Goal: Obtain resource: Obtain resource

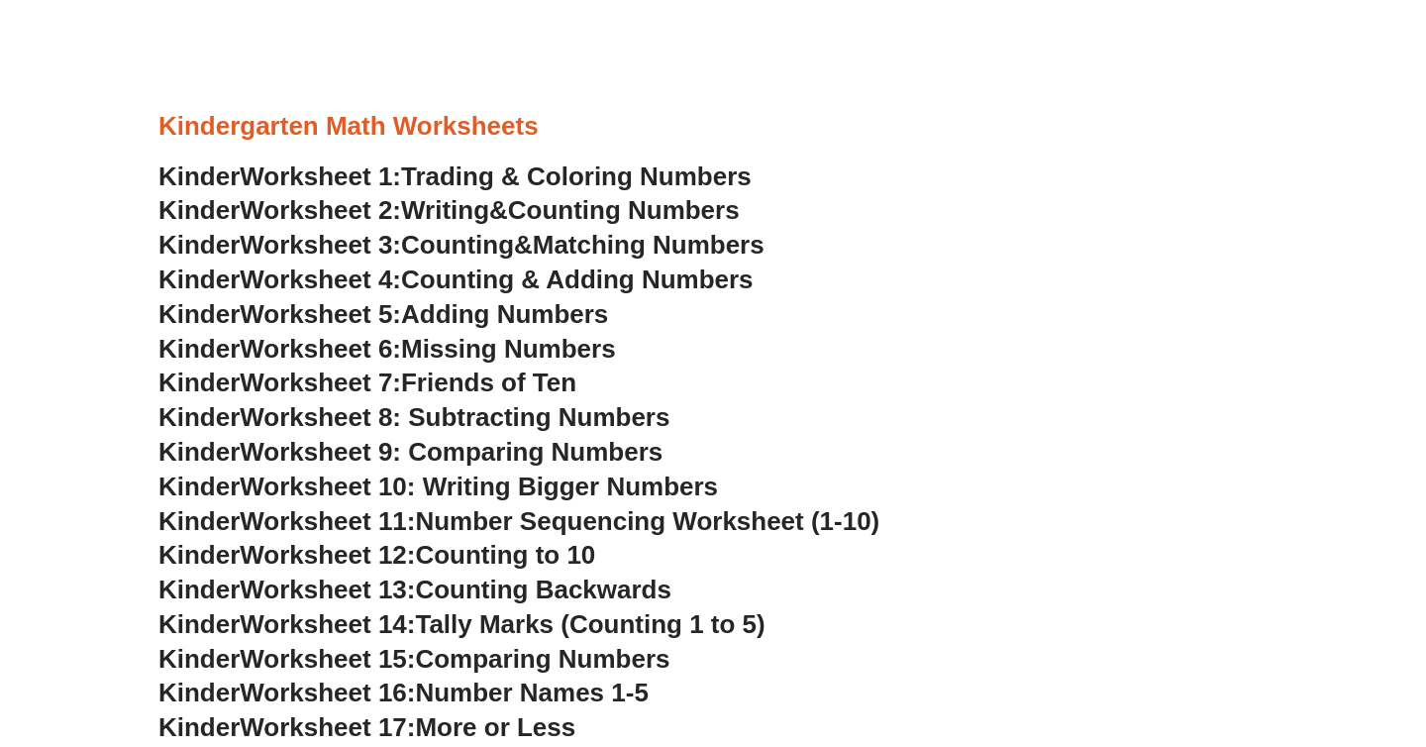
scroll to position [839, 0]
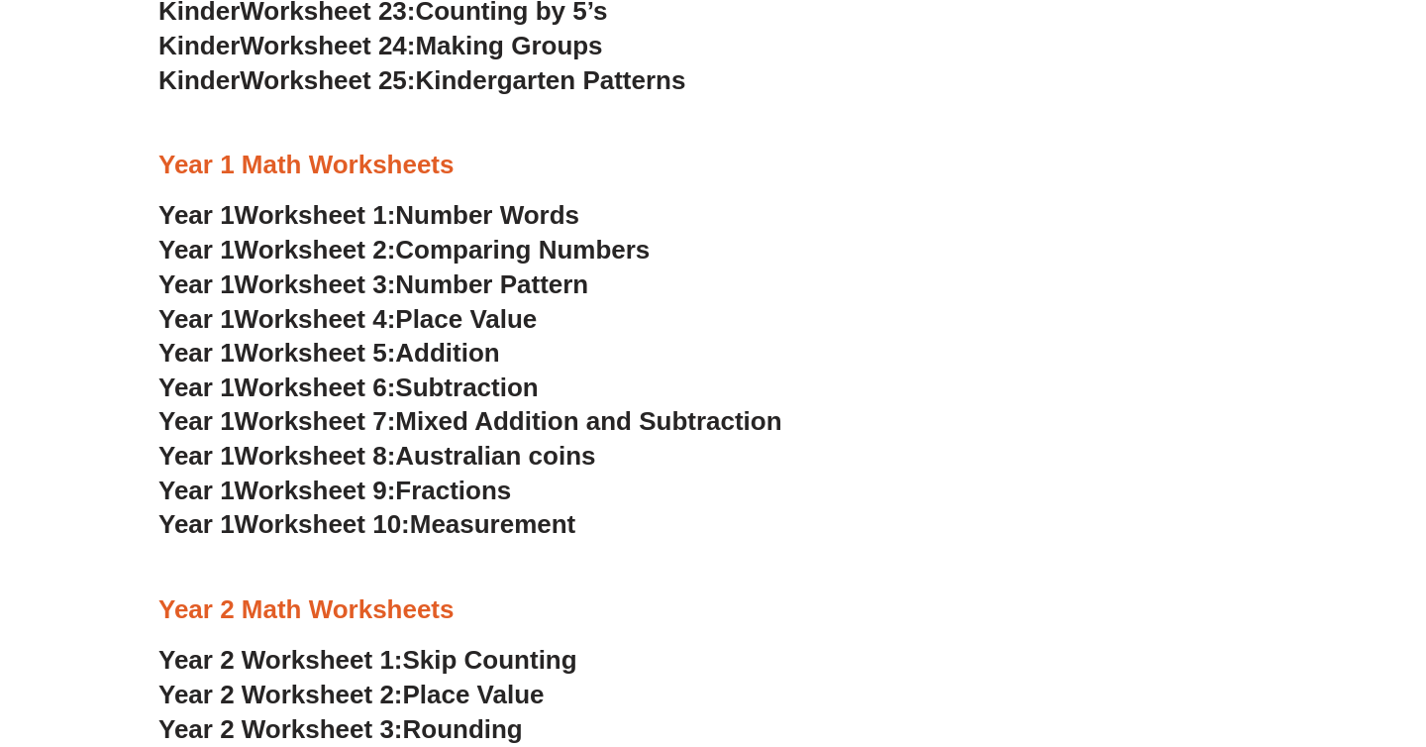
scroll to position [1479, 0]
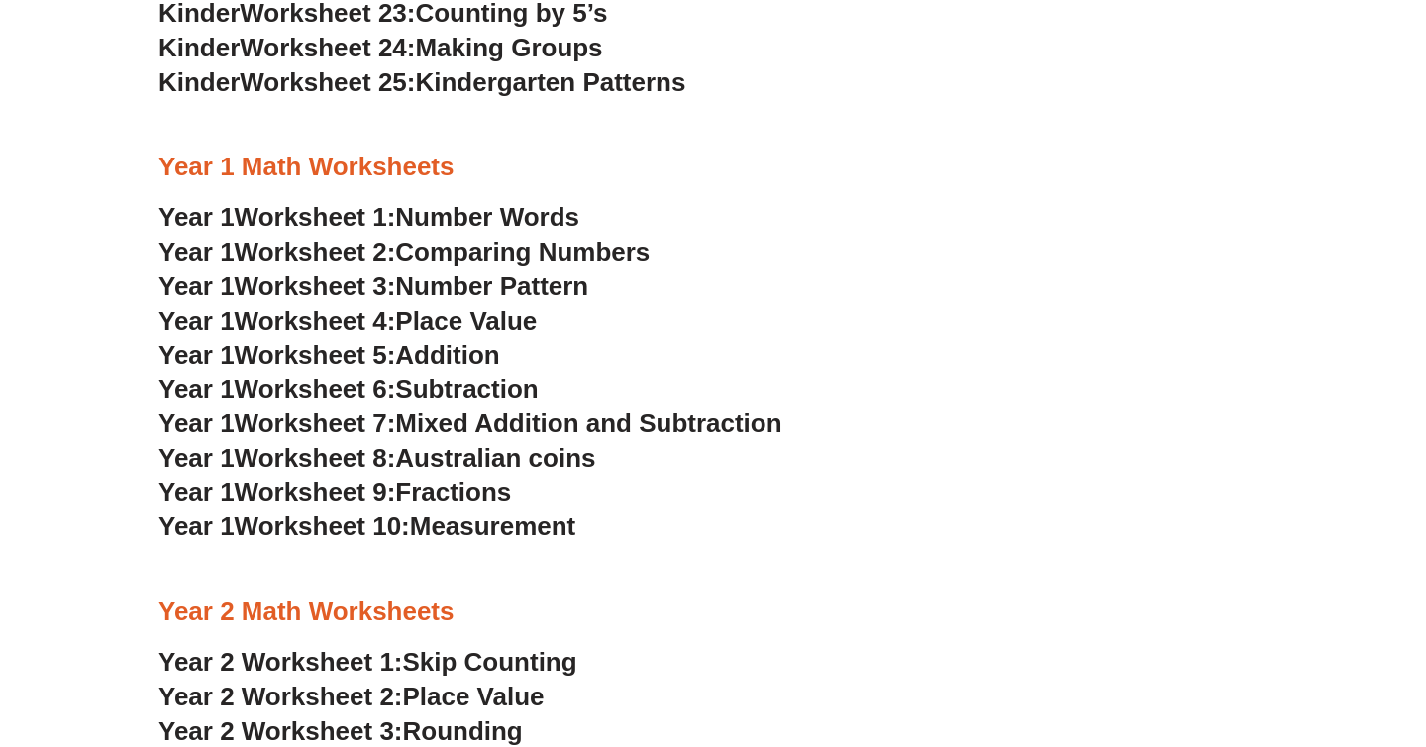
click at [427, 222] on span "Number Words" at bounding box center [487, 217] width 184 height 30
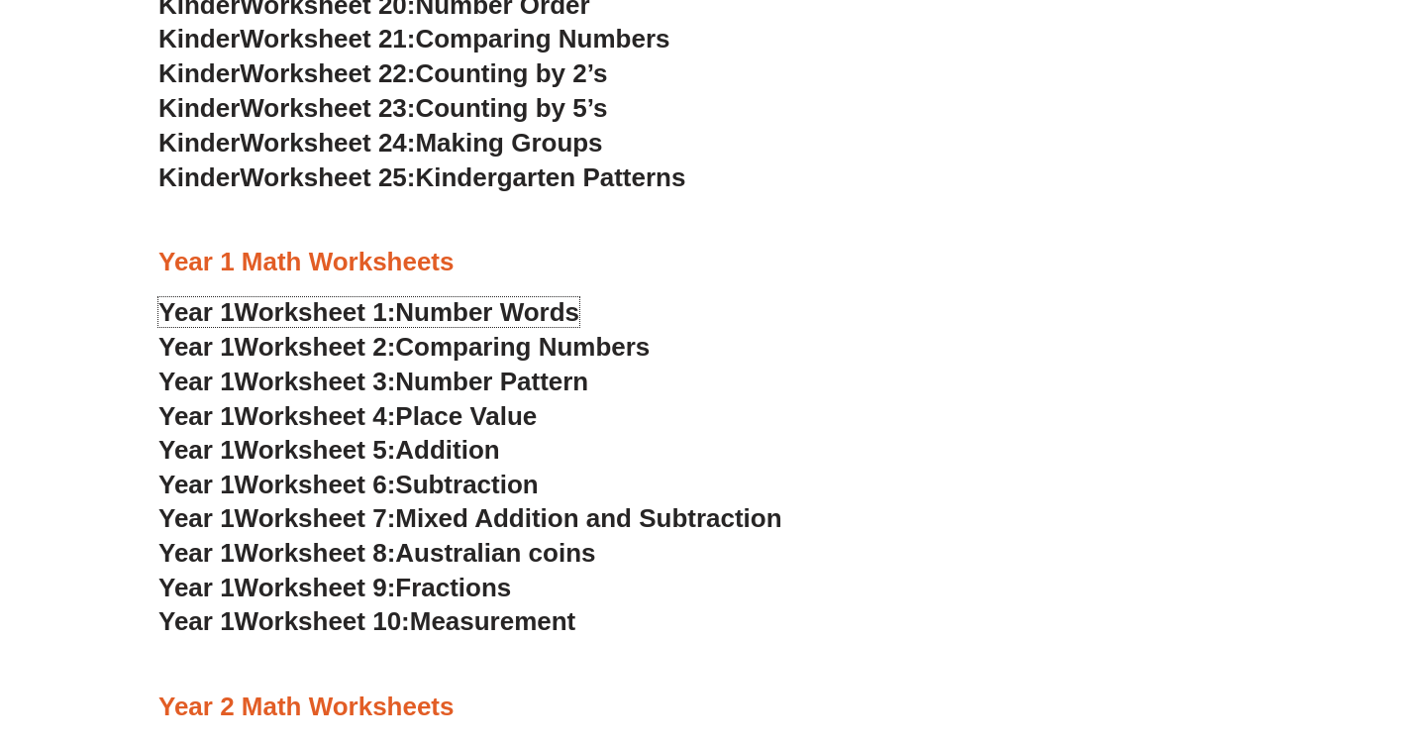
scroll to position [1379, 0]
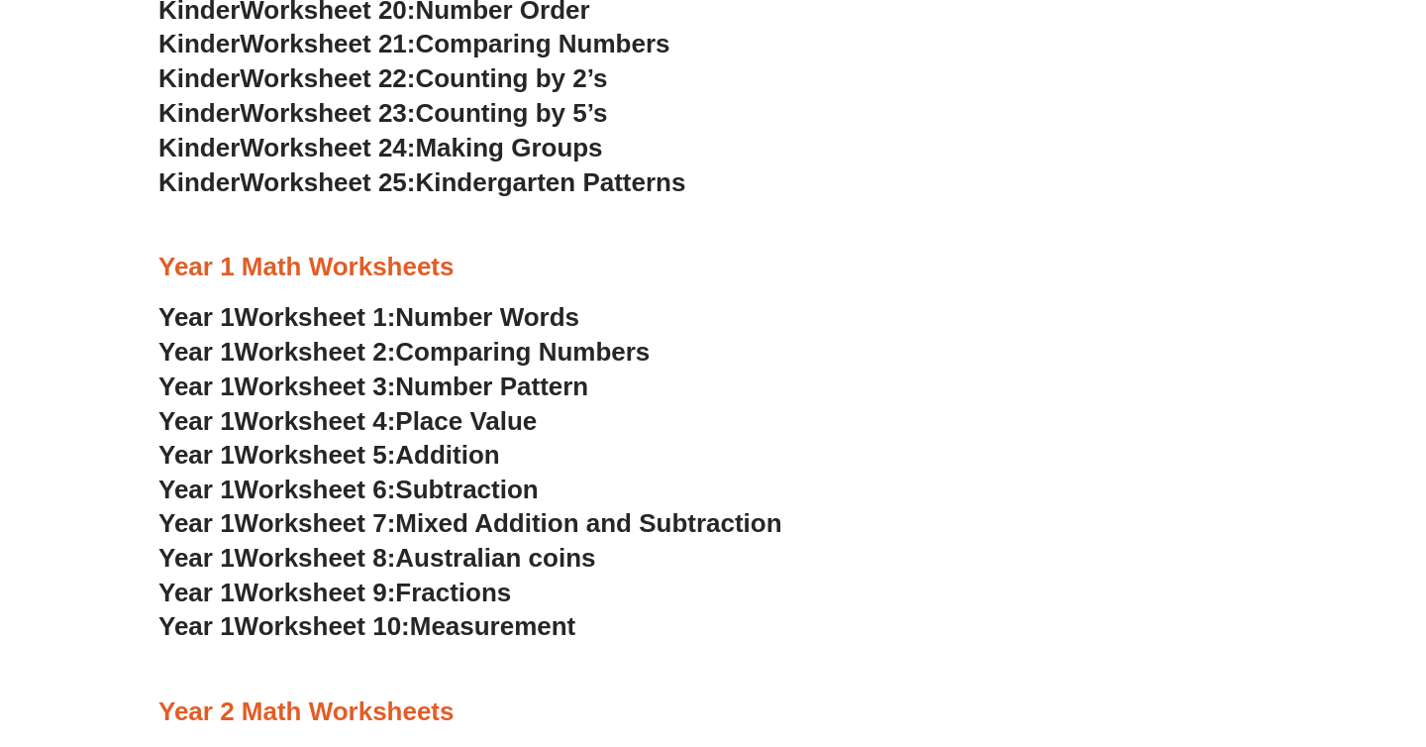
click at [363, 118] on span "Worksheet 23:" at bounding box center [327, 113] width 175 height 30
click at [396, 118] on span "Worksheet 23:" at bounding box center [327, 113] width 175 height 30
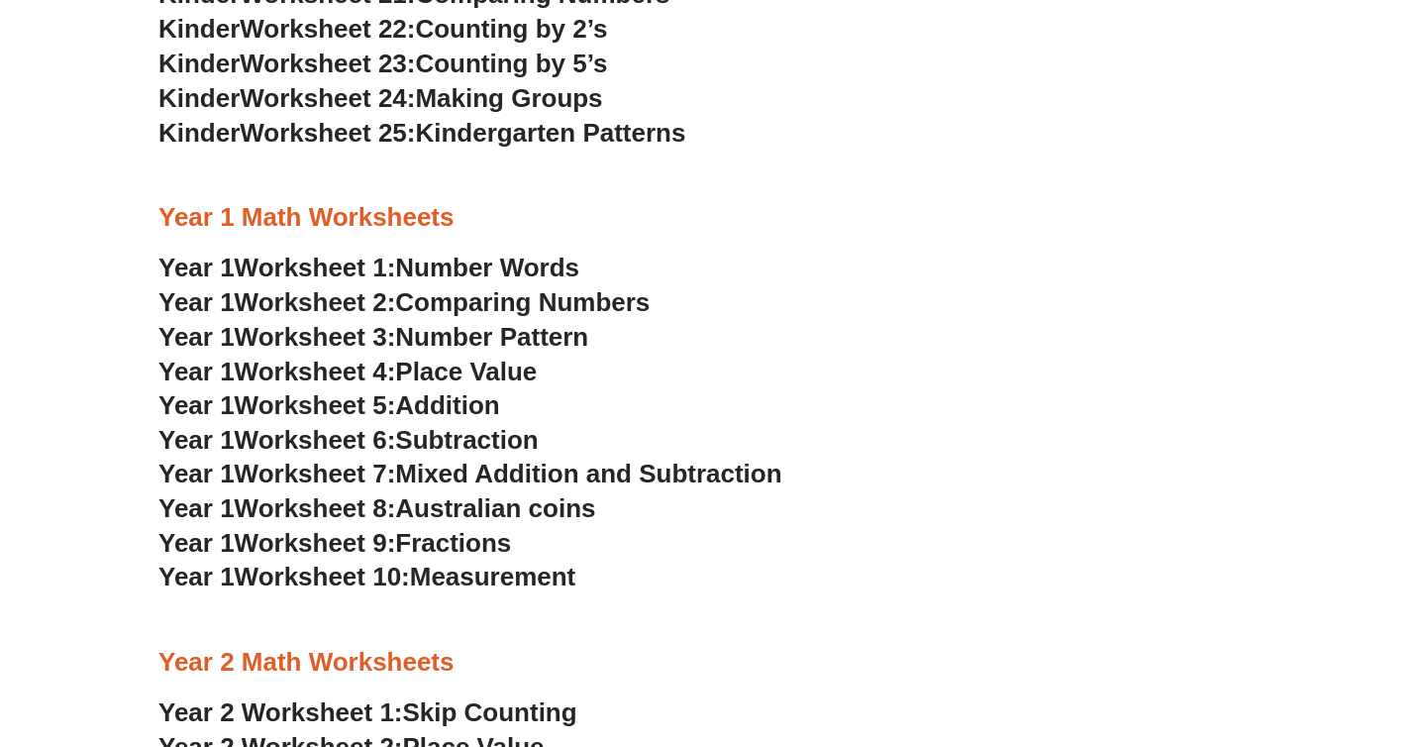
scroll to position [1427, 0]
click at [750, 152] on div at bounding box center [712, 177] width 1109 height 50
click at [454, 399] on span "Addition" at bounding box center [447, 406] width 104 height 30
click at [468, 441] on span "Subtraction" at bounding box center [466, 441] width 143 height 30
click at [396, 308] on span "Worksheet 2:" at bounding box center [315, 303] width 161 height 30
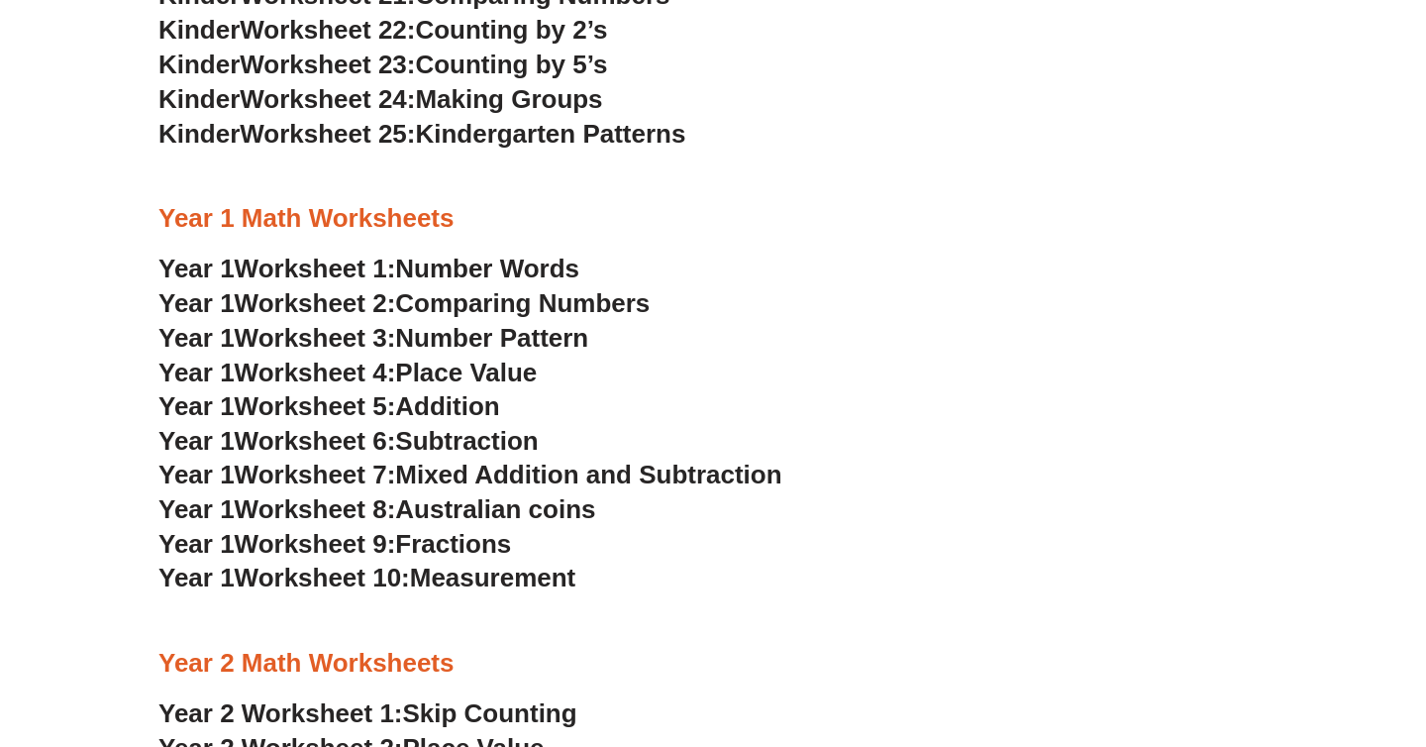
click at [381, 337] on span "Worksheet 3:" at bounding box center [315, 338] width 161 height 30
click at [352, 476] on span "Worksheet 7:" at bounding box center [315, 475] width 161 height 30
click at [471, 515] on span "Australian coins" at bounding box center [495, 509] width 200 height 30
click at [440, 575] on span "Measurement" at bounding box center [493, 578] width 166 height 30
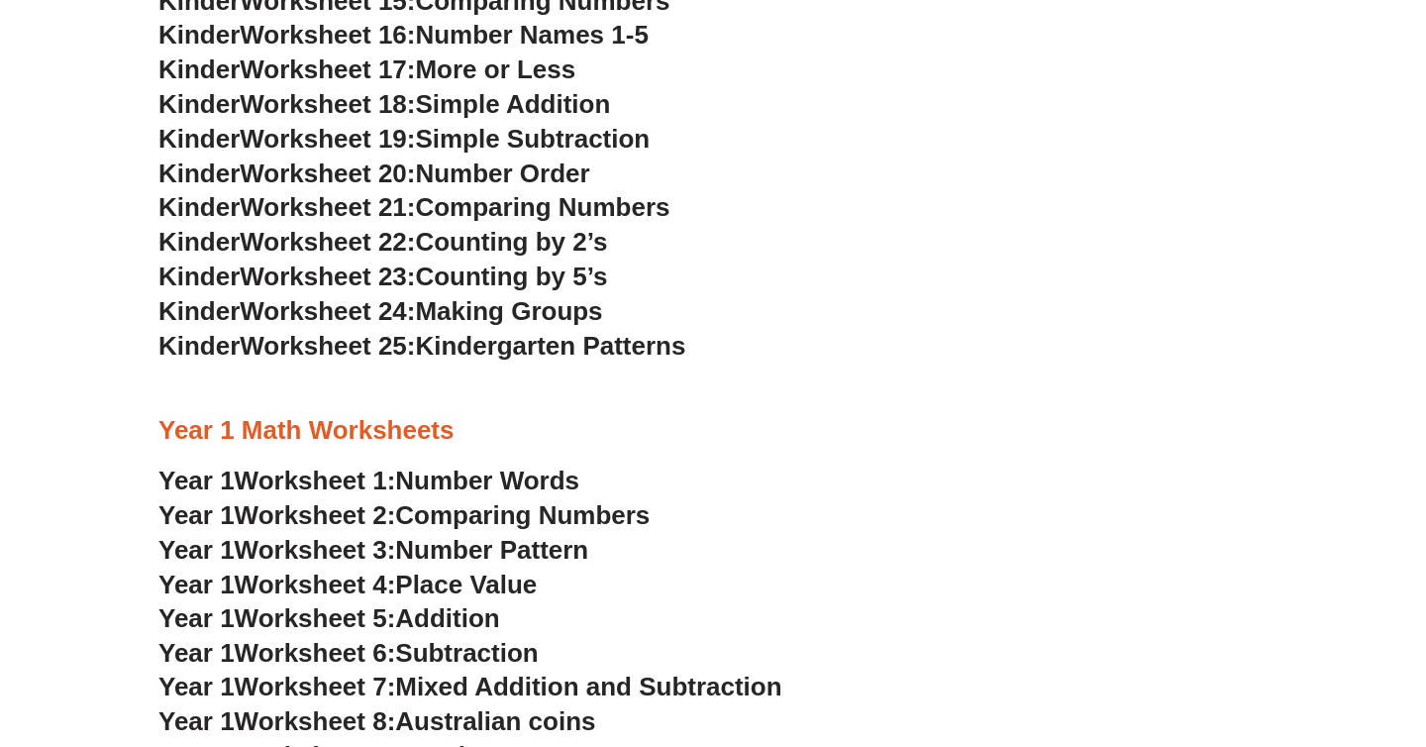
scroll to position [1211, 0]
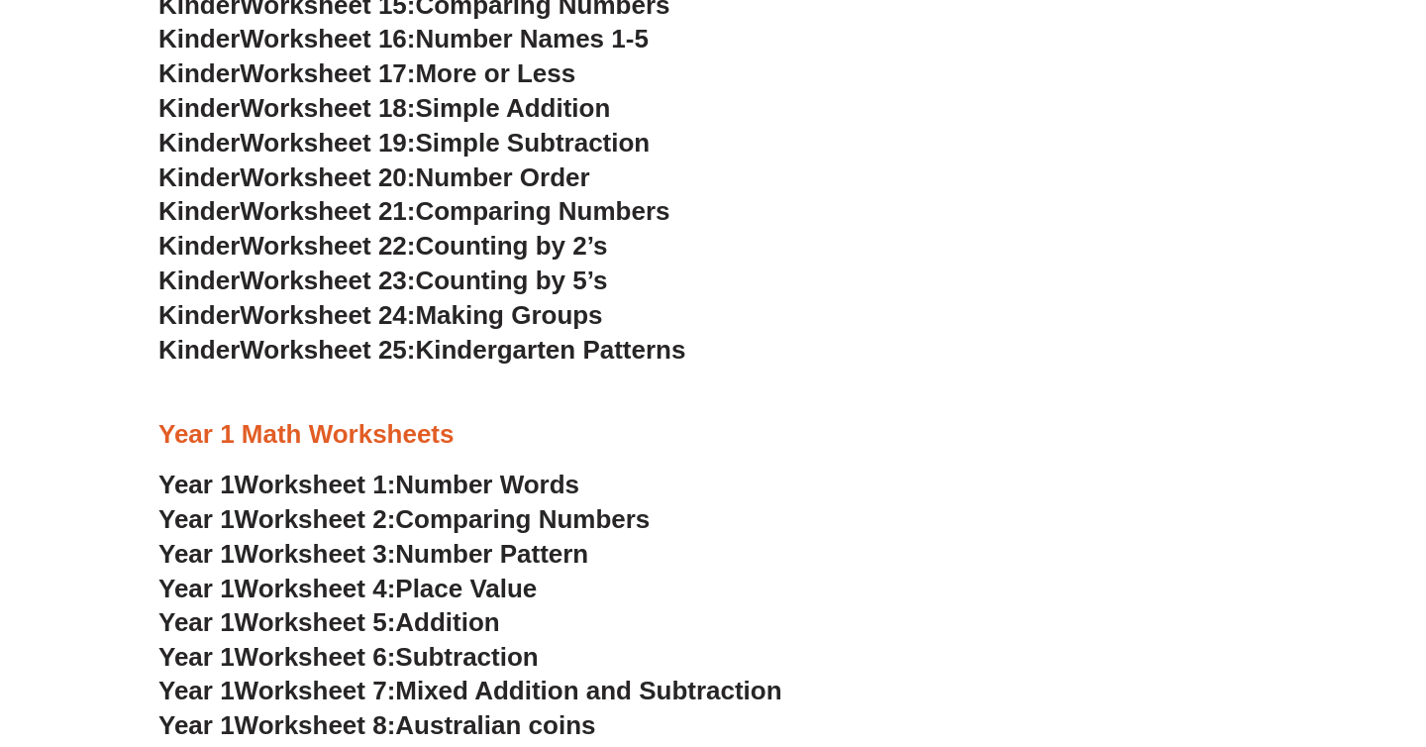
click at [376, 143] on span "Worksheet 19:" at bounding box center [327, 143] width 175 height 30
click at [468, 136] on span "Simple Subtraction" at bounding box center [532, 143] width 235 height 30
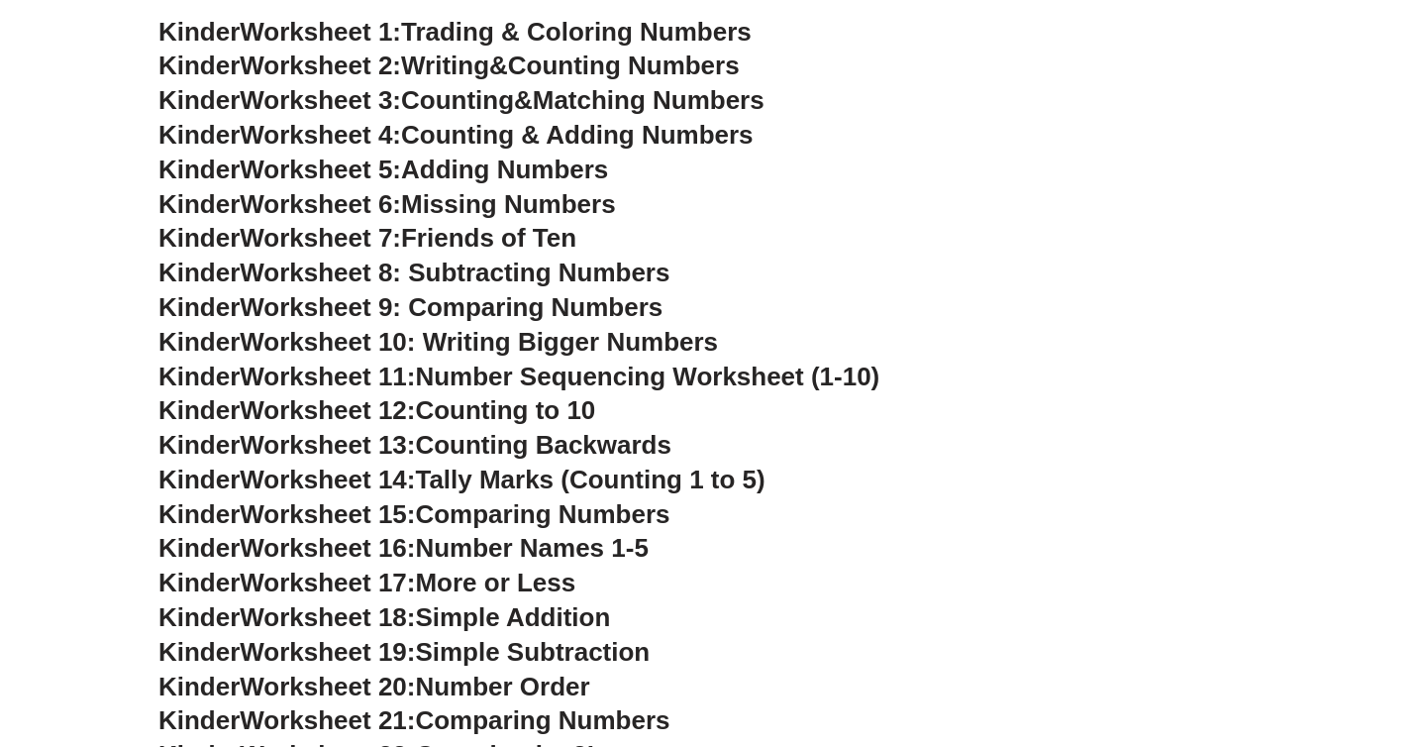
scroll to position [700, 0]
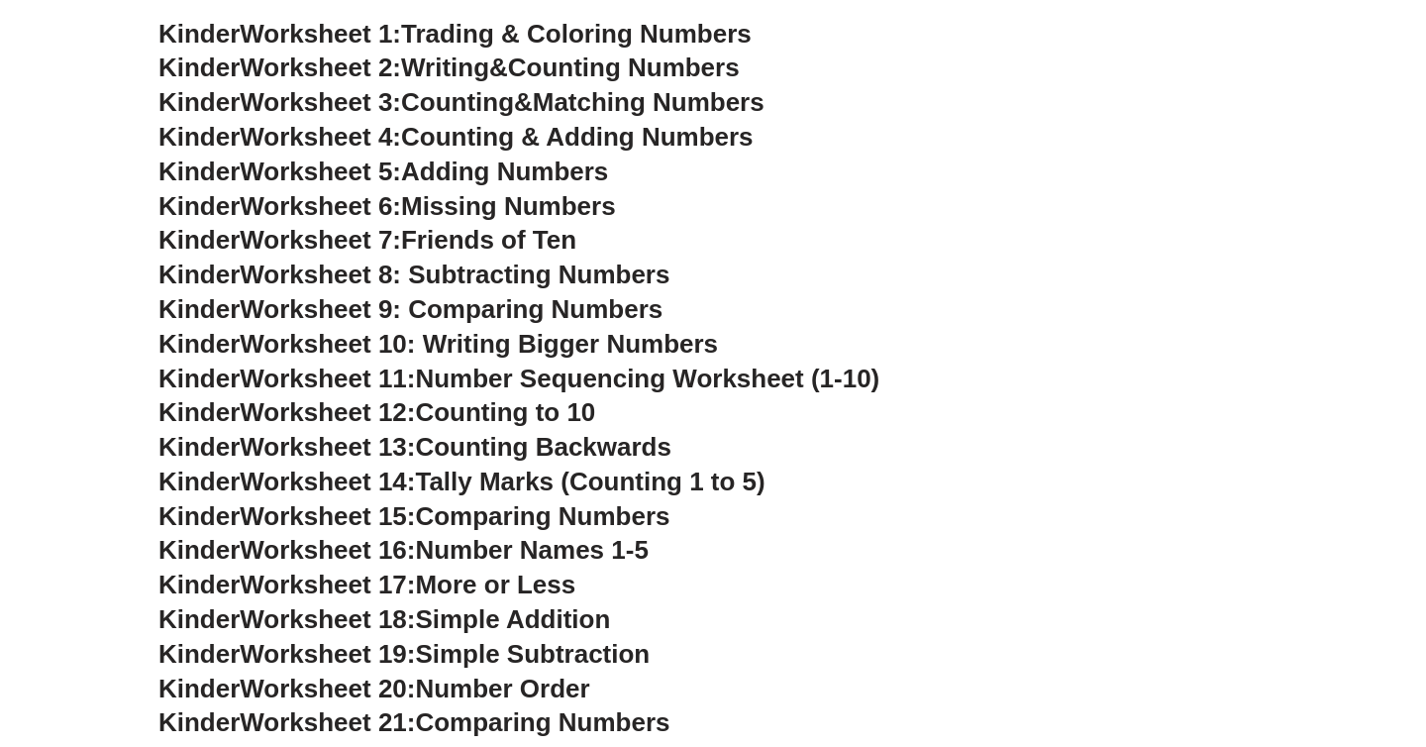
click at [501, 209] on span "Missing Numbers" at bounding box center [508, 206] width 215 height 30
click at [489, 69] on span "Writing" at bounding box center [445, 67] width 88 height 30
click at [507, 280] on span "Worksheet 8: Subtracting Numbers" at bounding box center [455, 274] width 430 height 30
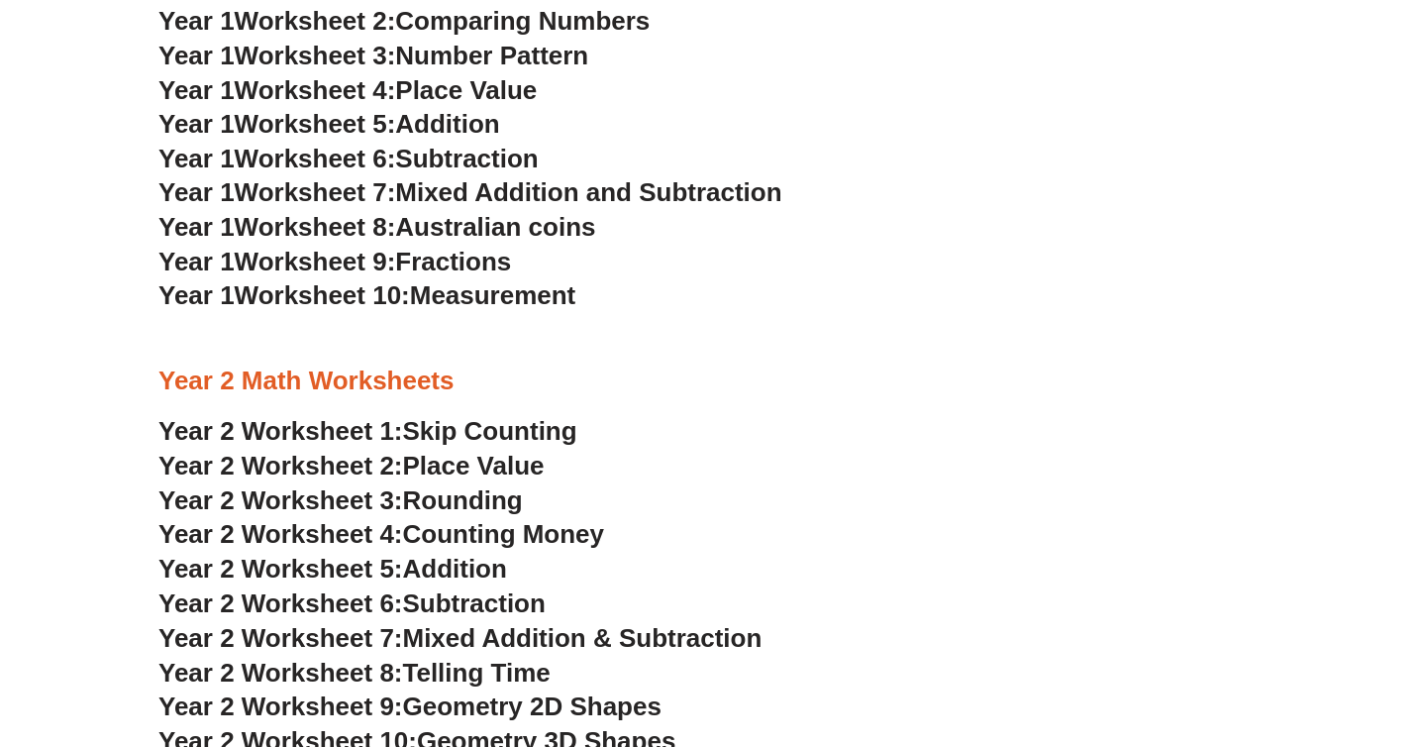
scroll to position [1849, 0]
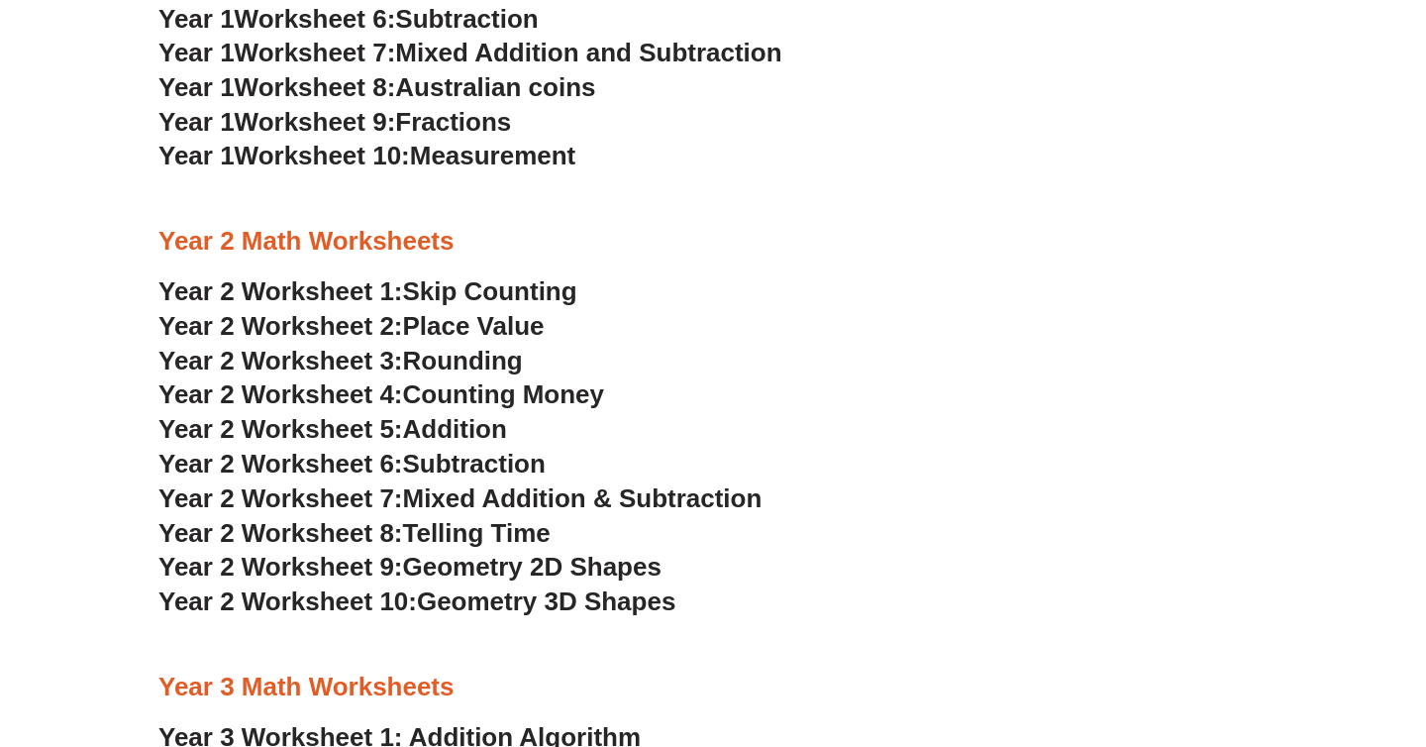
click at [454, 425] on span "Addition" at bounding box center [455, 429] width 104 height 30
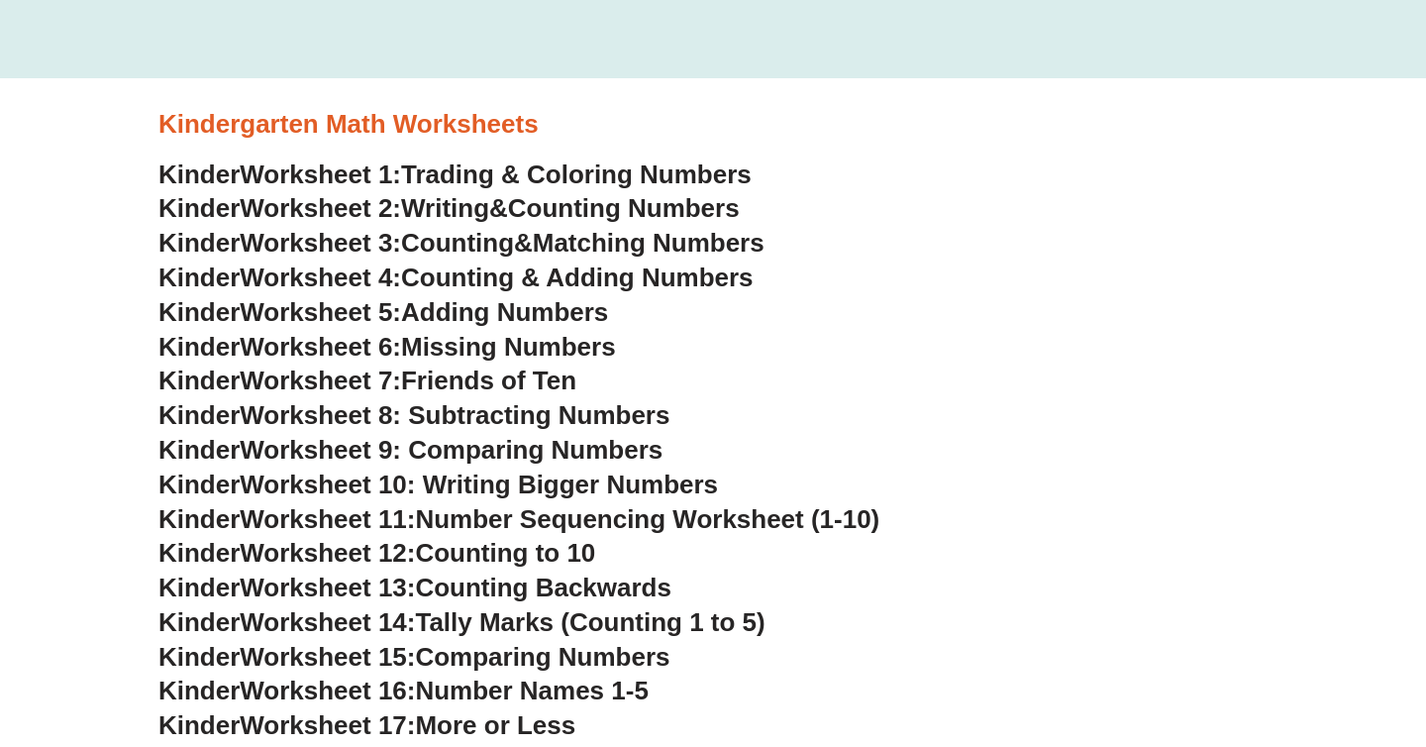
scroll to position [557, 0]
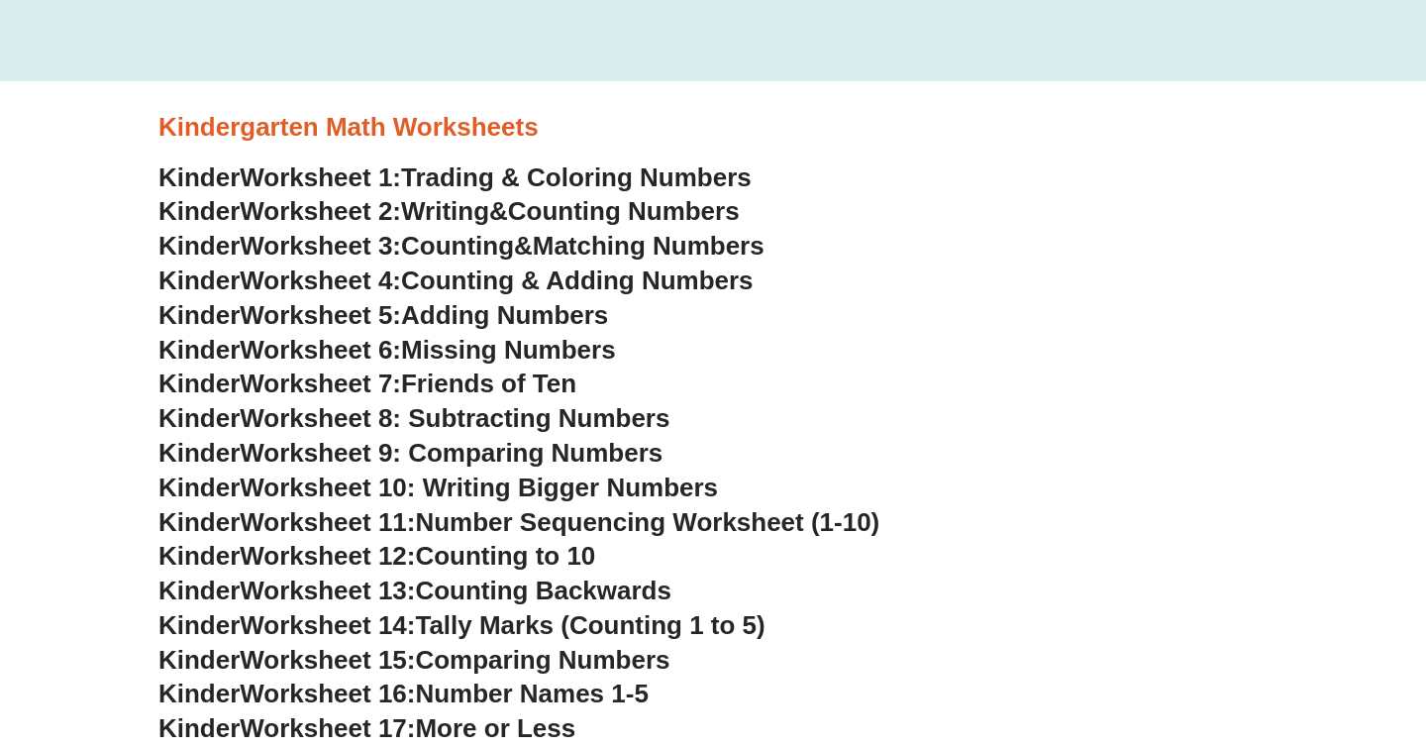
click at [513, 220] on link "Kinder Worksheet 2: Writing & Counting Numbers" at bounding box center [448, 211] width 581 height 30
click at [570, 283] on span "Counting & Adding Numbers" at bounding box center [577, 280] width 353 height 30
